Goal: Task Accomplishment & Management: Manage account settings

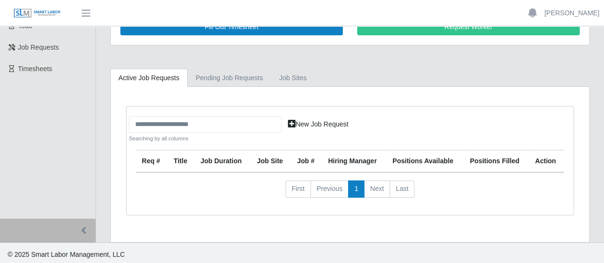
scroll to position [55, 0]
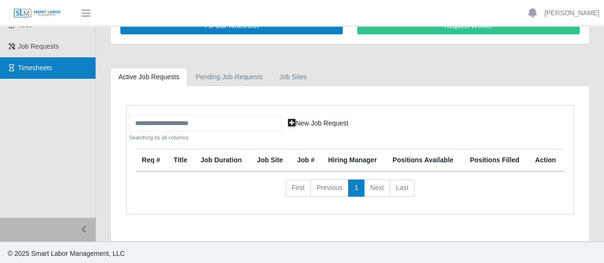
click at [29, 70] on span "Timesheets" at bounding box center [35, 68] width 34 height 8
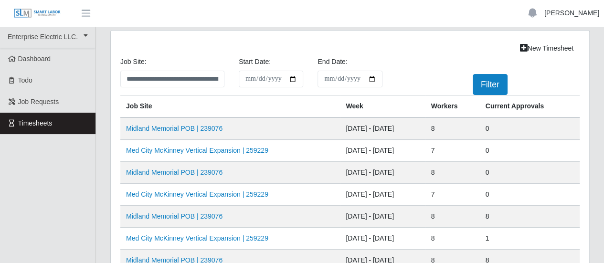
click at [564, 15] on link "[PERSON_NAME]" at bounding box center [571, 13] width 55 height 10
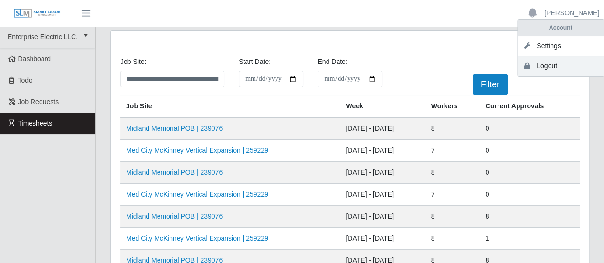
click at [552, 67] on link "Logout" at bounding box center [560, 66] width 86 height 20
